Goal: Navigation & Orientation: Find specific page/section

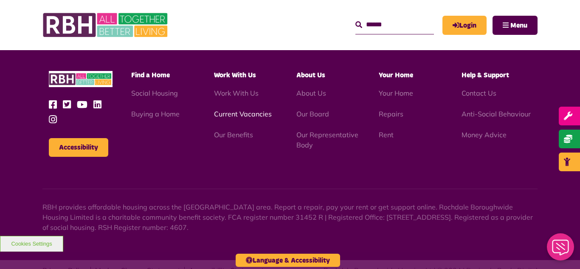
scroll to position [2231, 0]
click at [232, 110] on link "Current Vacancies" at bounding box center [243, 114] width 58 height 8
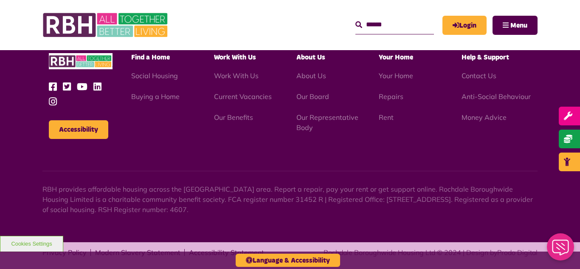
scroll to position [1404, 0]
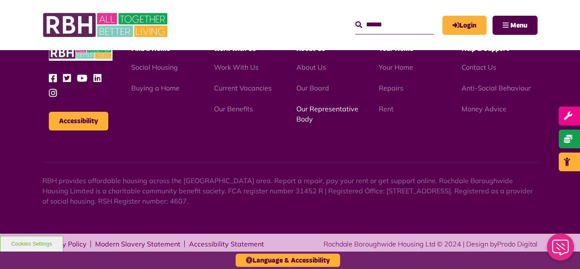
click at [327, 110] on link "Our Representative Body" at bounding box center [328, 114] width 62 height 19
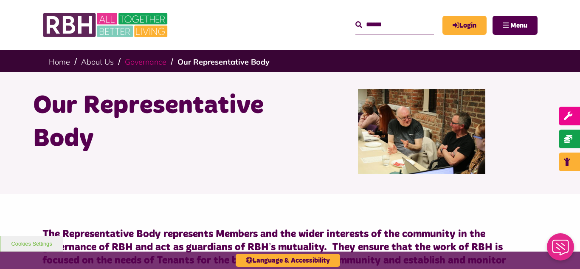
click at [148, 61] on link "Governance" at bounding box center [146, 62] width 42 height 10
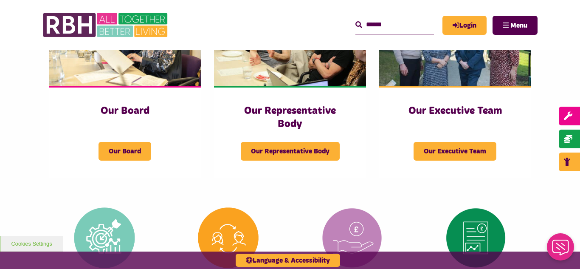
scroll to position [187, 0]
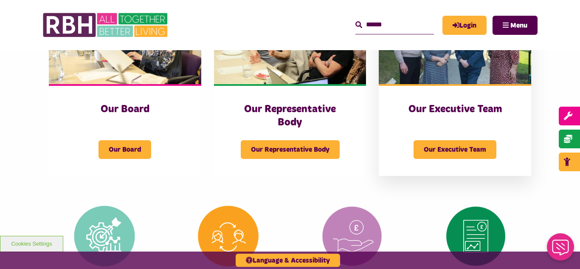
click at [445, 71] on img at bounding box center [455, 36] width 153 height 95
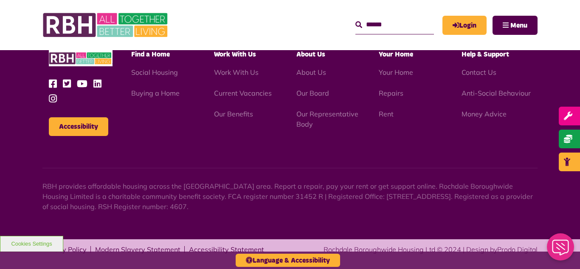
scroll to position [659, 0]
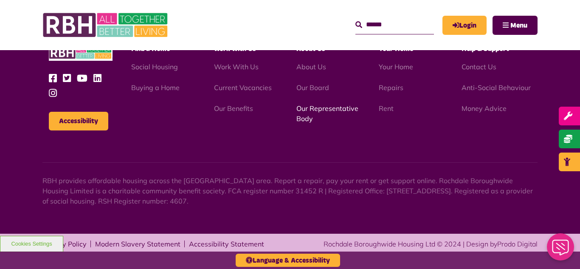
click at [317, 110] on link "Our Representative Body" at bounding box center [328, 113] width 62 height 19
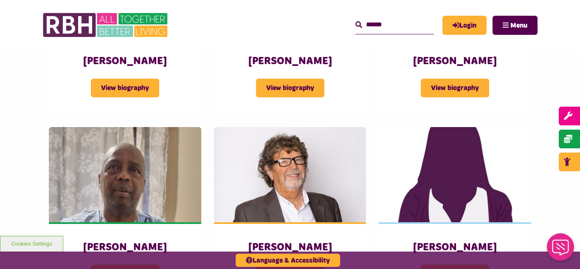
scroll to position [969, 0]
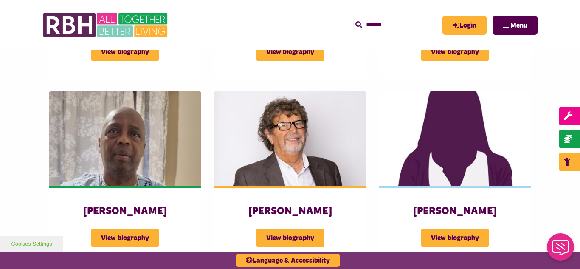
click at [106, 25] on img at bounding box center [105, 24] width 127 height 33
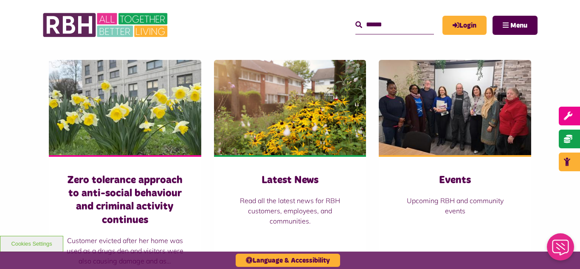
scroll to position [612, 0]
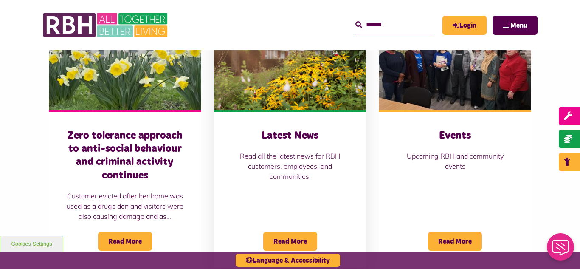
click at [283, 88] on img at bounding box center [290, 62] width 153 height 95
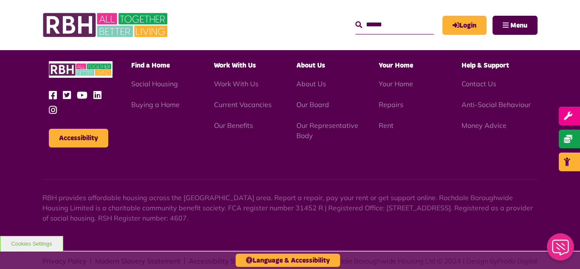
scroll to position [925, 0]
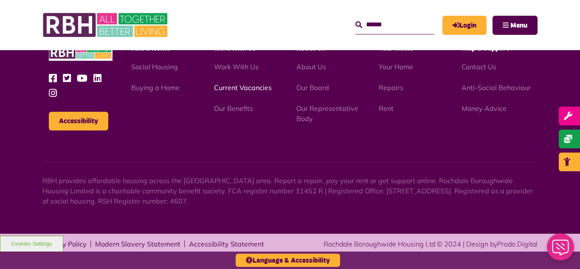
click at [247, 89] on link "Current Vacancies" at bounding box center [243, 87] width 58 height 8
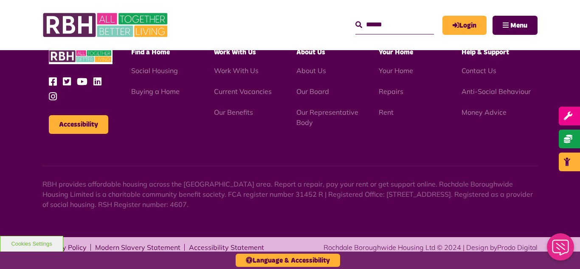
scroll to position [1404, 0]
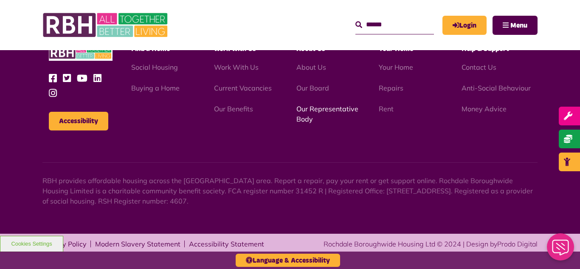
click at [316, 110] on link "Our Representative Body" at bounding box center [328, 114] width 62 height 19
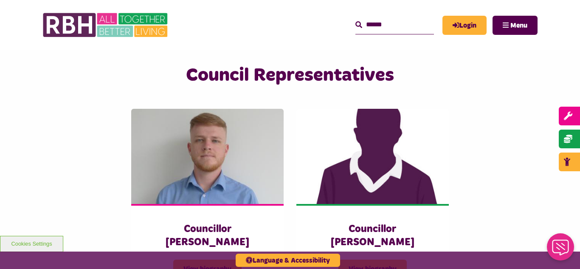
scroll to position [1835, 0]
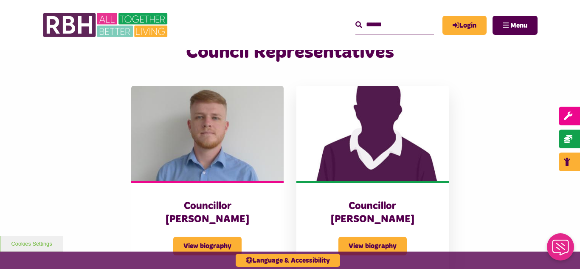
click at [403, 136] on img at bounding box center [373, 133] width 153 height 95
